Goal: Navigation & Orientation: Find specific page/section

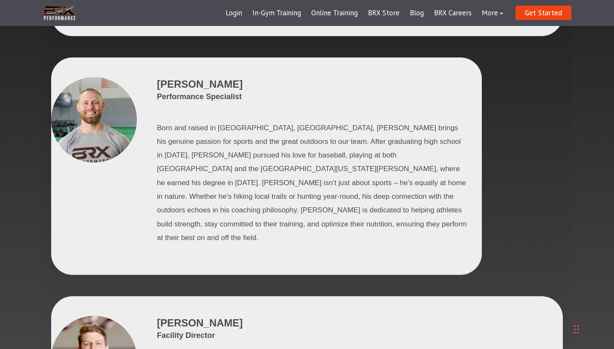
scroll to position [706, 0]
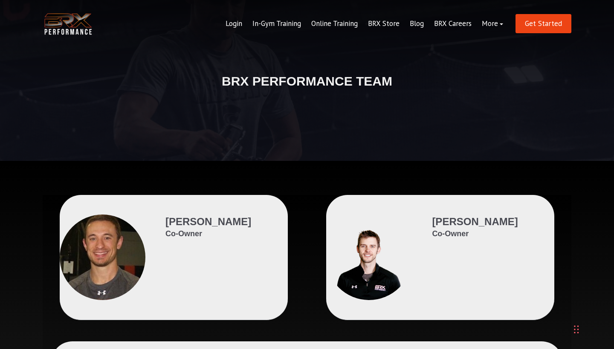
scroll to position [0, 0]
click at [69, 26] on img at bounding box center [68, 24] width 51 height 26
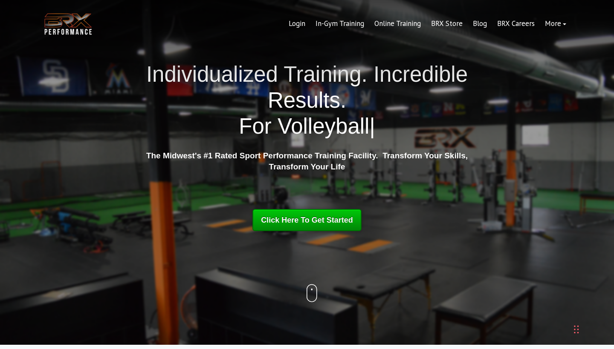
click at [333, 218] on span "Click Here To Get Started" at bounding box center [307, 220] width 92 height 9
click at [394, 22] on link "Online Training" at bounding box center [397, 24] width 57 height 20
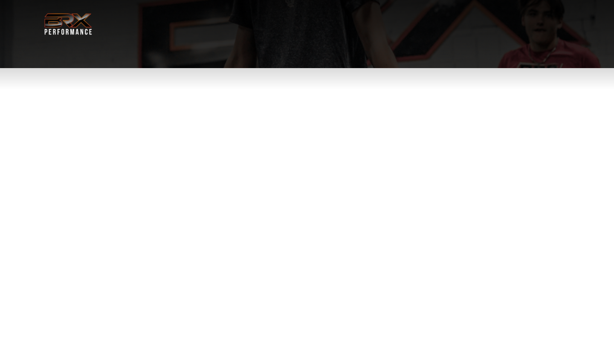
select select "**"
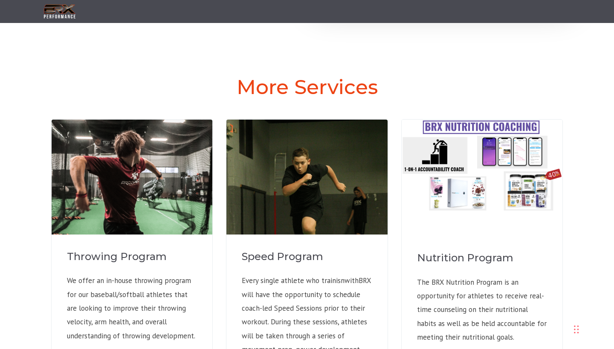
scroll to position [563, 0]
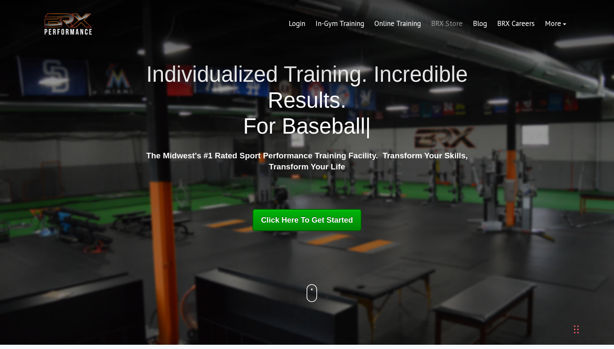
click at [450, 19] on link "BRX Store" at bounding box center [447, 24] width 42 height 20
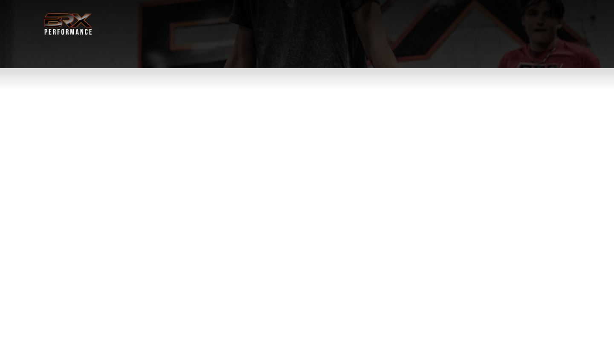
select select "**"
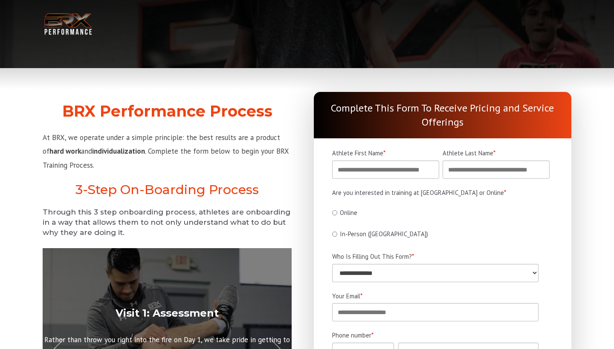
click at [79, 23] on img at bounding box center [68, 24] width 51 height 26
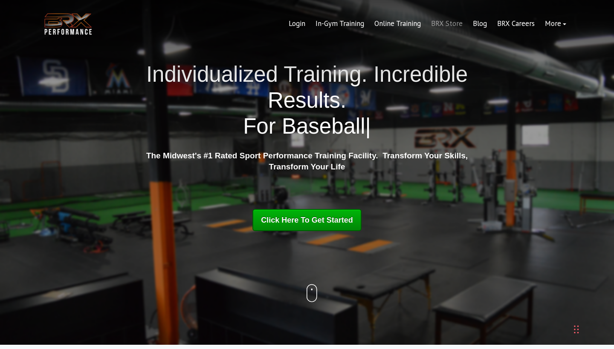
click at [458, 23] on link "BRX Store" at bounding box center [447, 24] width 42 height 20
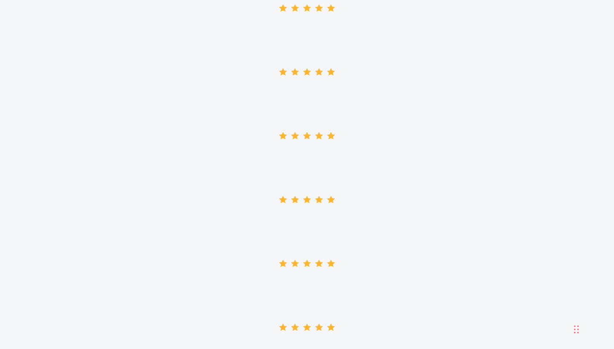
scroll to position [2092, 0]
